Goal: Find specific page/section: Find specific page/section

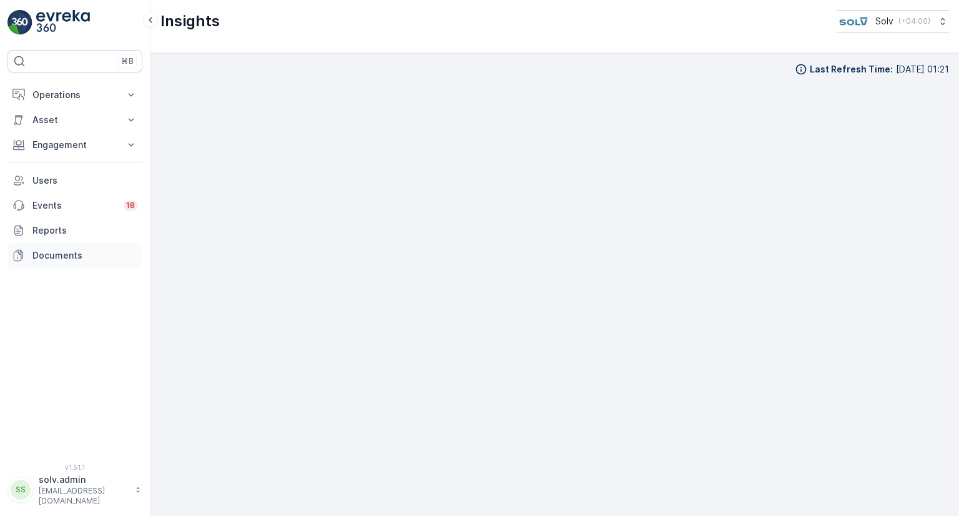
drag, startPoint x: 0, startPoint y: 0, endPoint x: 68, endPoint y: 250, distance: 259.4
click at [68, 250] on p "Documents" at bounding box center [84, 255] width 105 height 12
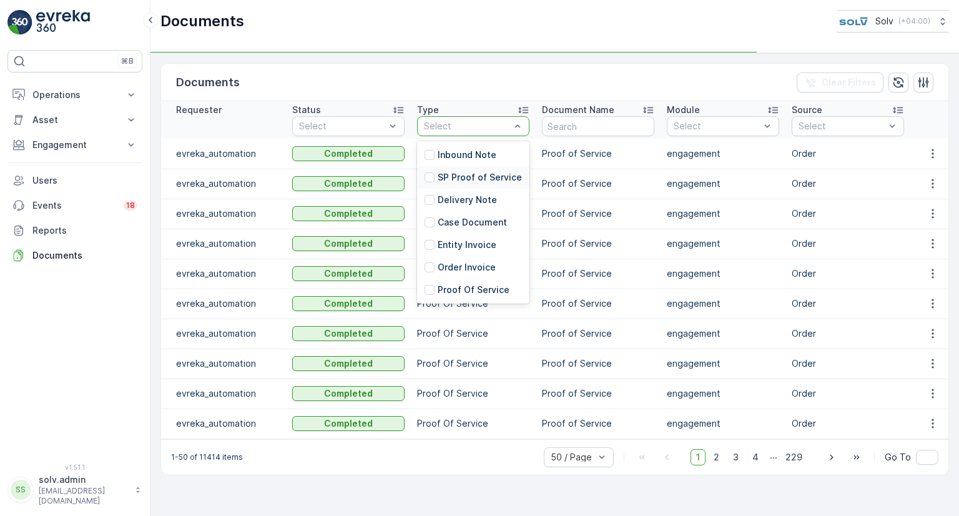
click at [450, 174] on p "SP Proof of Service" at bounding box center [480, 177] width 84 height 12
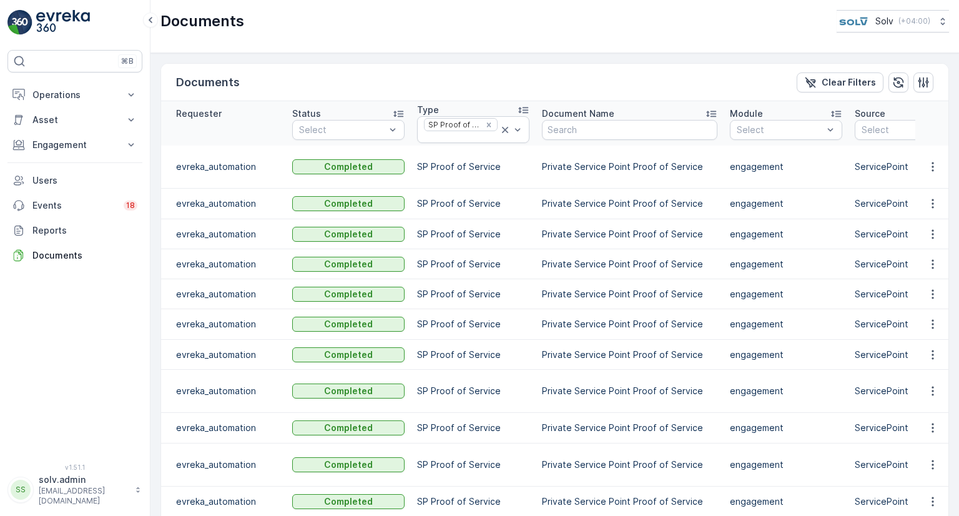
click at [615, 192] on td "Private Service Point Proof of Service" at bounding box center [630, 204] width 188 height 31
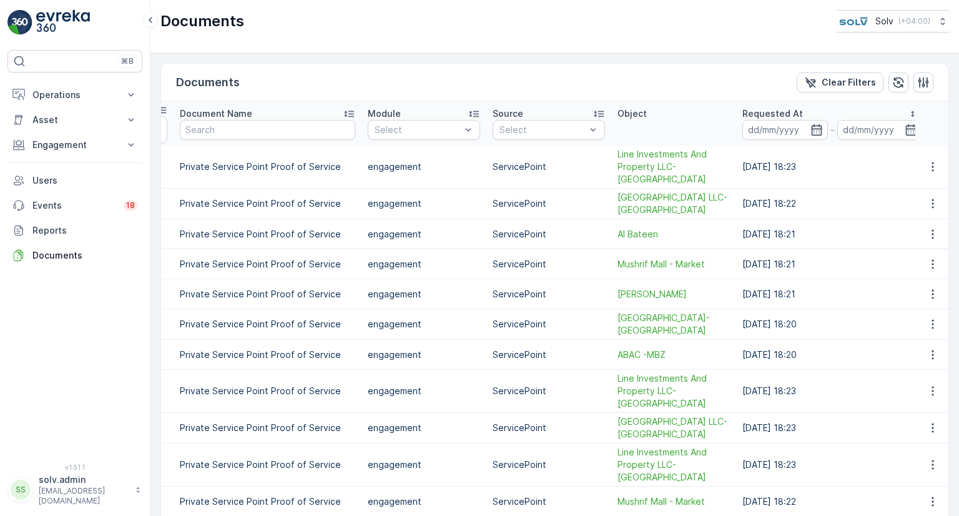
scroll to position [0, 371]
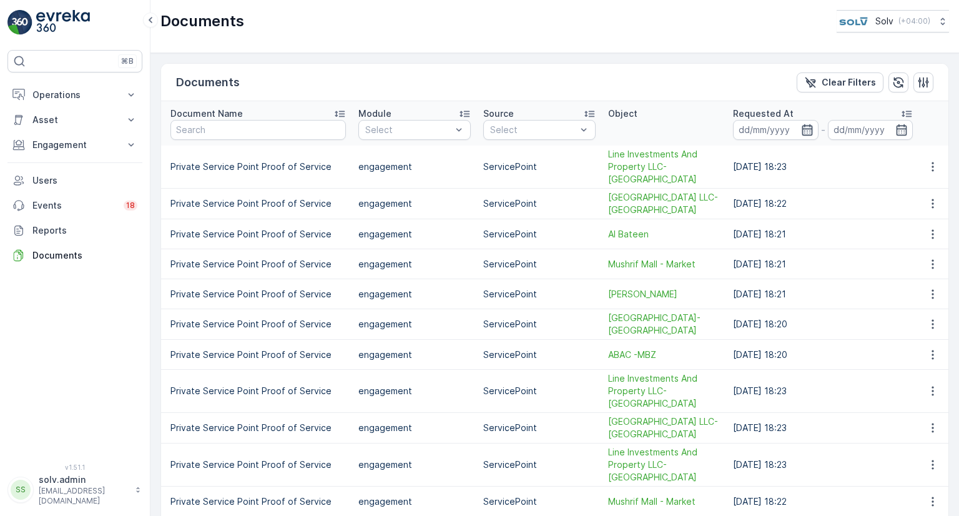
click at [801, 129] on icon "button" at bounding box center [807, 130] width 12 height 12
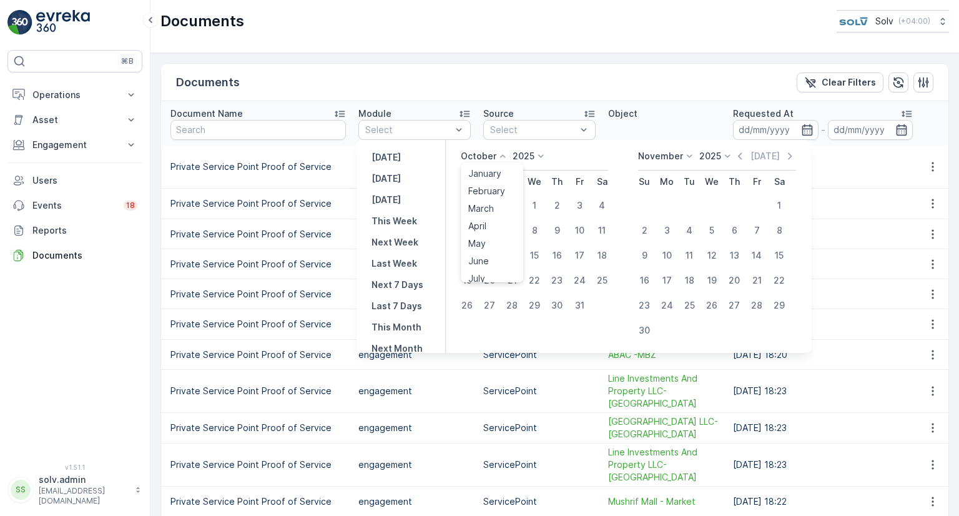
click at [500, 153] on icon at bounding box center [502, 156] width 12 height 12
click at [488, 253] on span "September" at bounding box center [491, 251] width 47 height 12
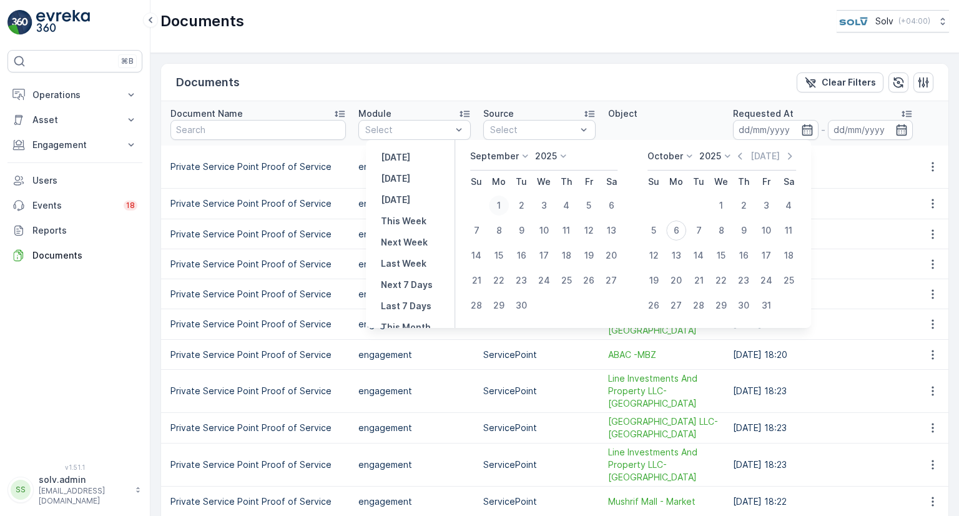
click at [494, 198] on div "1" at bounding box center [499, 205] width 20 height 20
type input "[DATE]"
click at [895, 129] on icon "button" at bounding box center [901, 130] width 12 height 12
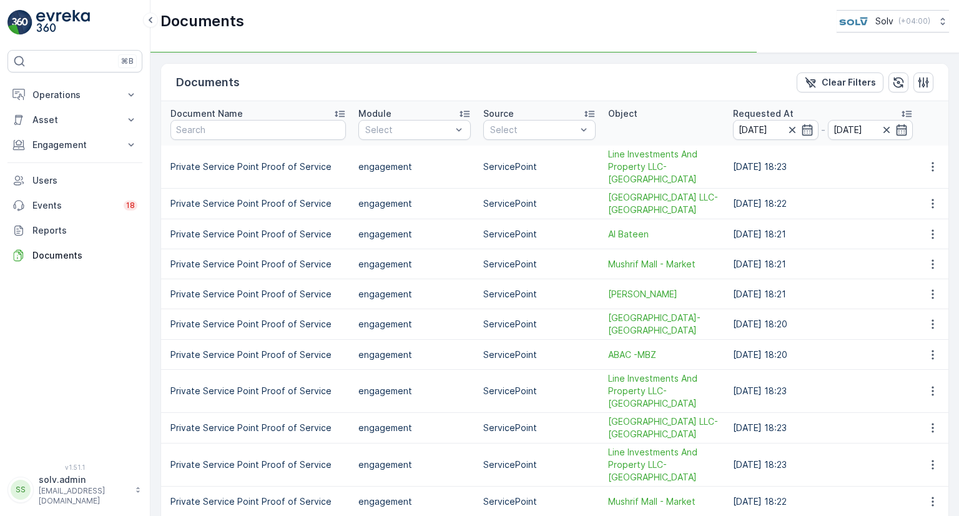
click at [744, 208] on td "[DATE] 18:22" at bounding box center [823, 204] width 192 height 31
click at [897, 128] on icon "button" at bounding box center [902, 129] width 11 height 11
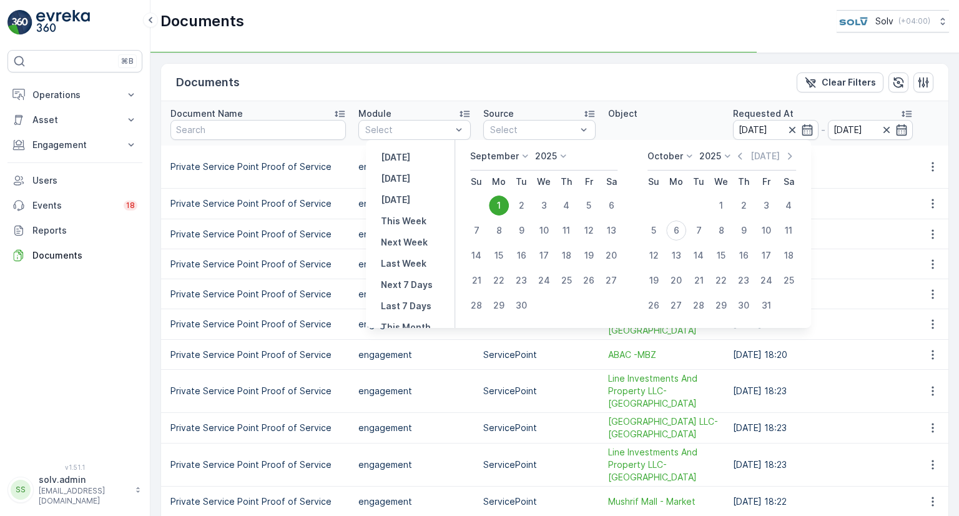
scroll to position [0, 355]
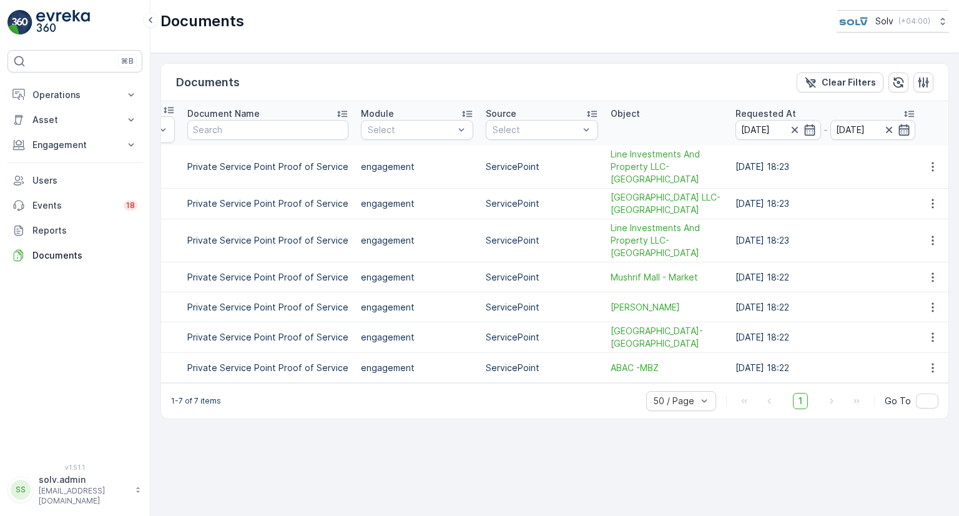
click at [899, 127] on icon "button" at bounding box center [904, 129] width 11 height 11
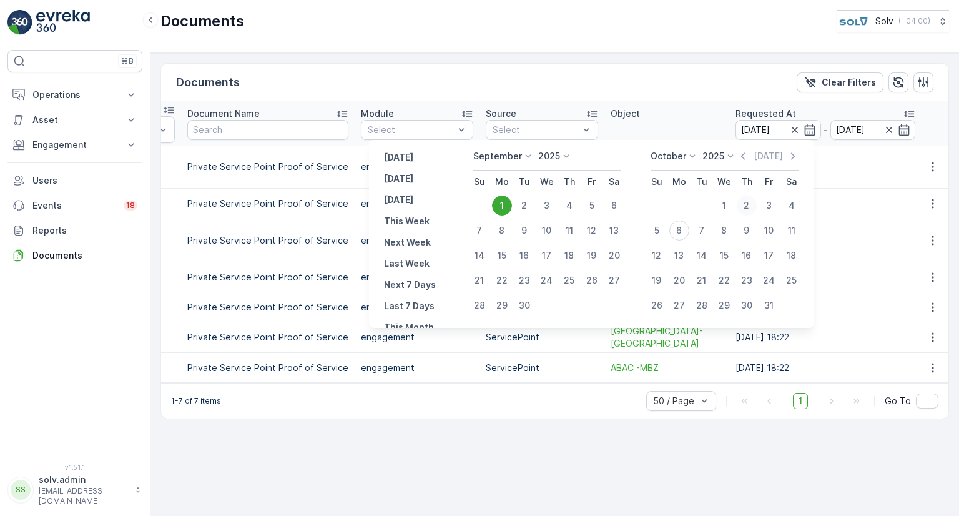
click at [753, 207] on div "2" at bounding box center [747, 205] width 20 height 20
type input "[DATE]"
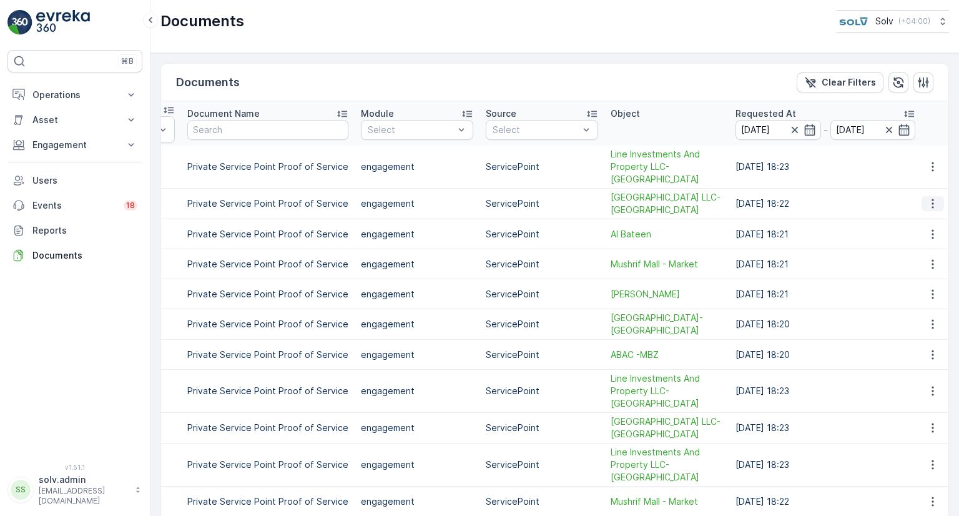
click at [927, 198] on icon "button" at bounding box center [932, 203] width 12 height 12
click at [926, 214] on div "See Details" at bounding box center [929, 221] width 58 height 17
click at [931, 292] on icon "button" at bounding box center [932, 294] width 12 height 12
click at [928, 313] on span "See Details" at bounding box center [929, 311] width 48 height 12
click at [926, 164] on icon "button" at bounding box center [932, 166] width 12 height 12
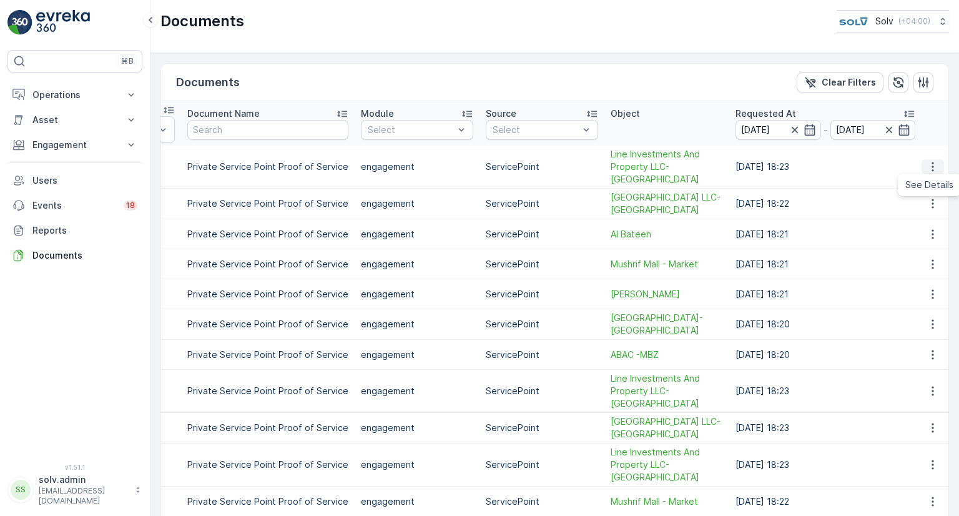
click at [931, 189] on span "See Details" at bounding box center [929, 185] width 48 height 12
